Goal: Transaction & Acquisition: Purchase product/service

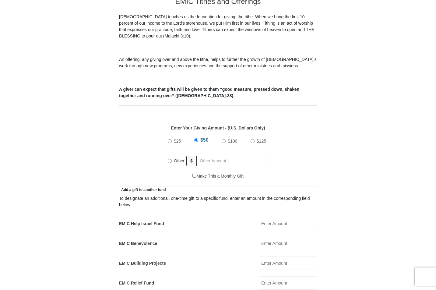
drag, startPoint x: 171, startPoint y: 154, endPoint x: 187, endPoint y: 157, distance: 17.0
click at [171, 159] on input "Other" at bounding box center [170, 161] width 4 height 4
radio input "true"
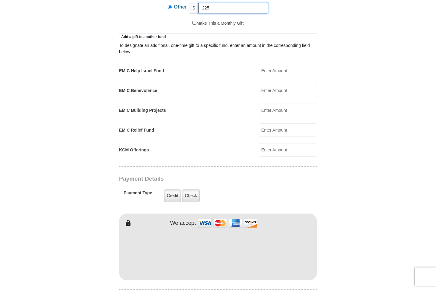
scroll to position [337, 0]
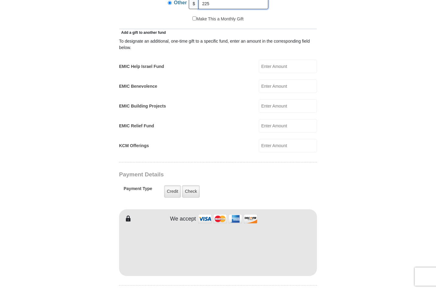
type input "225"
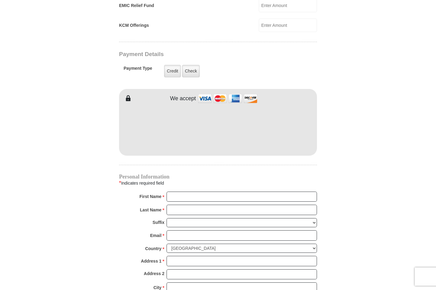
scroll to position [462, 0]
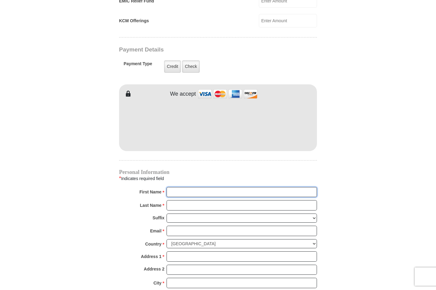
click at [311, 187] on input "First Name *" at bounding box center [242, 192] width 150 height 10
type input "Eddie"
type input "Baxley"
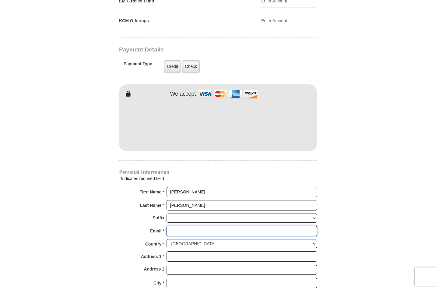
type input "ebaxley3@gmail.com"
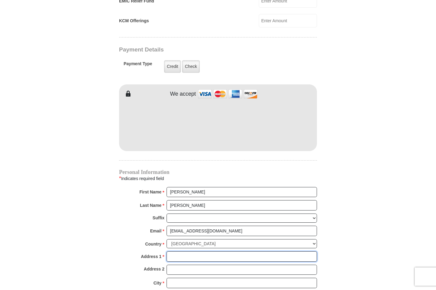
type input "109 Crockett Way"
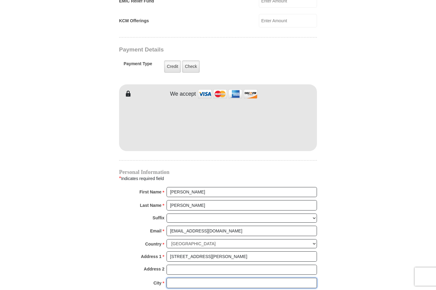
type input "Venus"
select select "TX"
type input "76084-3598"
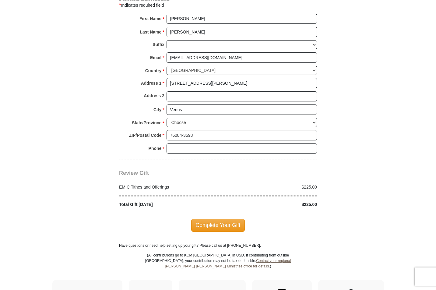
scroll to position [636, 0]
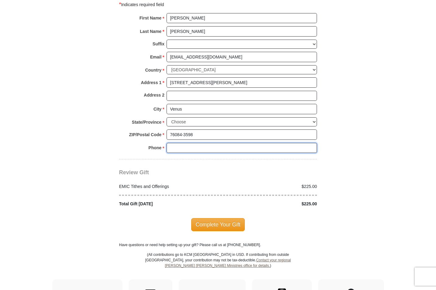
drag, startPoint x: 187, startPoint y: 133, endPoint x: 184, endPoint y: 133, distance: 3.1
click at [312, 143] on input "Phone * *" at bounding box center [242, 148] width 150 height 10
type input "8175658560"
click at [214, 218] on span "Complete Your Gift" at bounding box center [218, 224] width 54 height 13
